Goal: Task Accomplishment & Management: Manage account settings

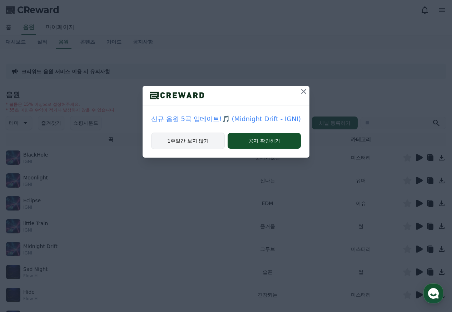
click at [204, 143] on button "1주일간 보지 않기" at bounding box center [188, 140] width 74 height 16
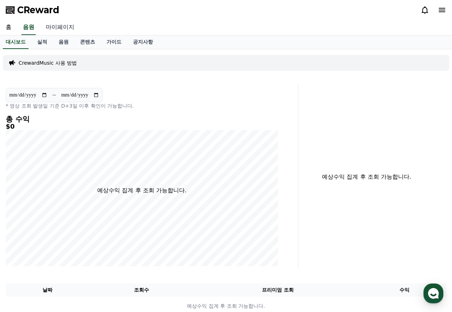
click at [56, 26] on link "마이페이지" at bounding box center [60, 27] width 40 height 15
select select "**********"
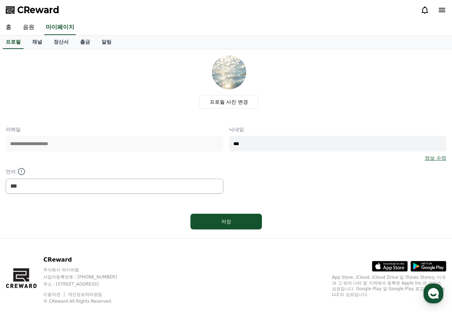
click at [98, 16] on div "CReward" at bounding box center [226, 10] width 452 height 20
click at [38, 42] on link "채널" at bounding box center [36, 42] width 21 height 14
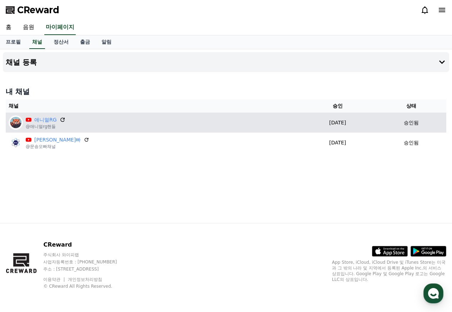
click at [63, 120] on icon at bounding box center [62, 119] width 6 height 6
